Goal: Navigation & Orientation: Find specific page/section

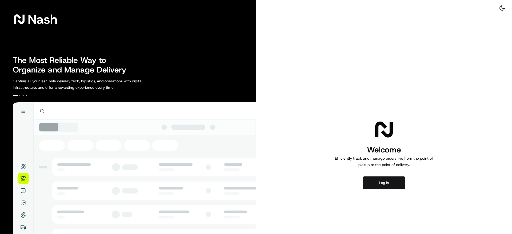
click at [391, 186] on button "Log in" at bounding box center [384, 183] width 43 height 13
